Goal: Transaction & Acquisition: Purchase product/service

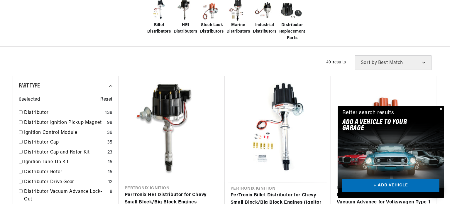
scroll to position [0, 178]
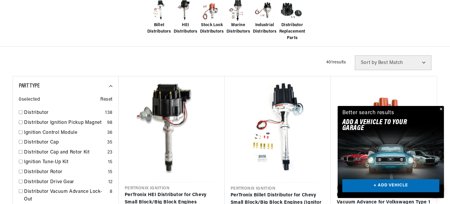
click at [439, 110] on button "Close" at bounding box center [440, 109] width 7 height 7
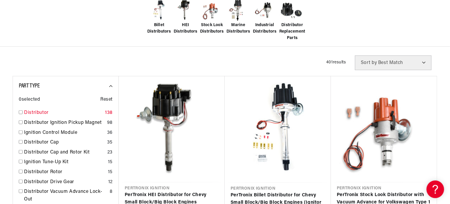
scroll to position [0, 0]
click at [42, 111] on link "Distributor" at bounding box center [63, 113] width 79 height 8
checkbox input "true"
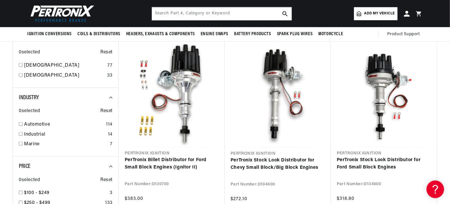
scroll to position [352, 0]
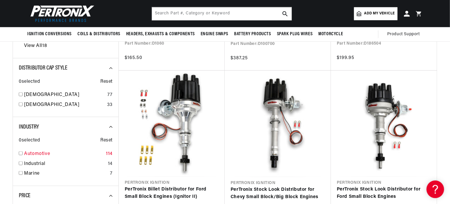
click at [21, 154] on input "checkbox" at bounding box center [21, 153] width 4 height 4
checkbox input "true"
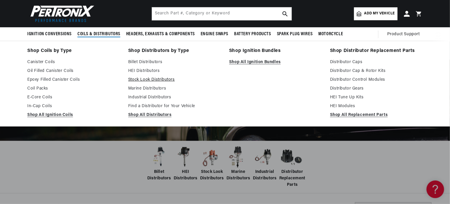
scroll to position [0, 178]
click at [153, 72] on link "HEI Distributors" at bounding box center [174, 70] width 93 height 7
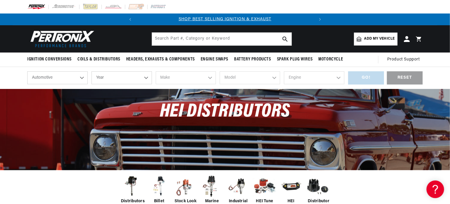
click at [81, 77] on select "Automotive Agricultural Industrial Marine Motorcycle" at bounding box center [57, 77] width 60 height 13
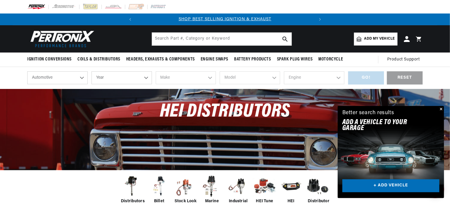
click at [80, 74] on select "Automotive Agricultural Industrial Marine Motorcycle" at bounding box center [57, 77] width 60 height 13
click at [133, 78] on select "Year [DATE] 2025 2024 2023 2022 2021 2020 2019 2018 2017 2016 2015 2014 2013 20…" at bounding box center [121, 77] width 60 height 13
select select "1964"
click at [91, 71] on select "Year [DATE] 2025 2024 2023 2022 2021 2020 2019 2018 2017 2016 2015 2014 2013 20…" at bounding box center [121, 77] width 60 height 13
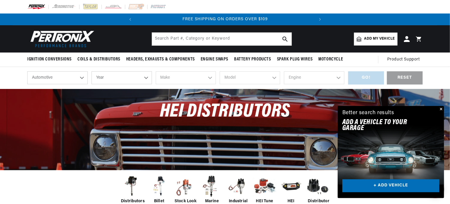
select select "1964"
click at [186, 76] on select "Make American Motors Aston [PERSON_NAME][GEOGRAPHIC_DATA] [PERSON_NAME] Bentley…" at bounding box center [186, 77] width 60 height 13
select select "Oldsmobile"
click at [156, 71] on select "Make American Motors Aston [PERSON_NAME][GEOGRAPHIC_DATA] [PERSON_NAME] Bentley…" at bounding box center [186, 77] width 60 height 13
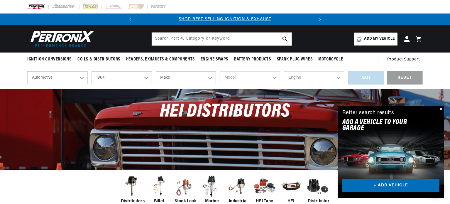
select select "Oldsmobile"
click at [245, 77] on select "Model 98 442 Cutlass Dynamic 88 F85 Fiesta Jetstar 88 Jetstar I Starfire Super …" at bounding box center [250, 77] width 60 height 13
select select "F85"
click at [220, 71] on select "Model 98 442 Cutlass Dynamic 88 F85 Fiesta Jetstar 88 Jetstar I Starfire Super …" at bounding box center [250, 77] width 60 height 13
select select "F85"
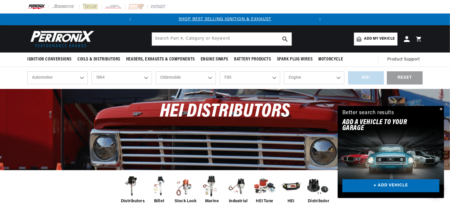
click at [317, 78] on select "Engine 3.5L 3.7L 5.4L 5.7L 6.6L 7.5L" at bounding box center [314, 77] width 60 height 13
select select "5.4L"
click at [284, 71] on select "Engine 3.5L 3.7L 5.4L 5.7L 6.6L 7.5L" at bounding box center [314, 77] width 60 height 13
select select "5.4L"
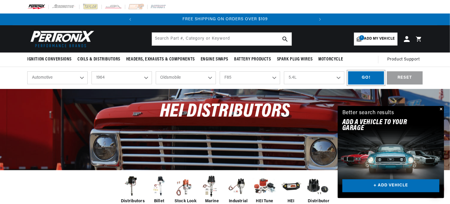
click at [359, 75] on div "GO!" at bounding box center [366, 77] width 36 height 13
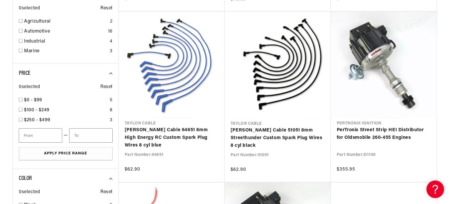
scroll to position [0, 154]
